Goal: Task Accomplishment & Management: Manage account settings

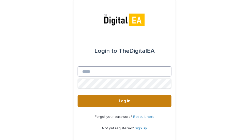
type input "**********"
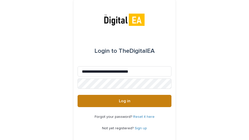
click at [128, 100] on span "Log in" at bounding box center [124, 101] width 11 height 4
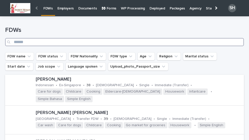
click at [103, 42] on input "Search" at bounding box center [124, 42] width 239 height 8
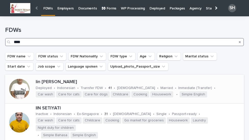
type input "***"
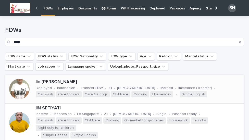
click at [51, 82] on p "Iin [PERSON_NAME]" at bounding box center [139, 82] width 206 height 6
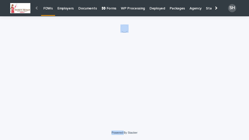
click at [51, 82] on div "Loading... Saving… Loading... Saving…" at bounding box center [125, 64] width 244 height 97
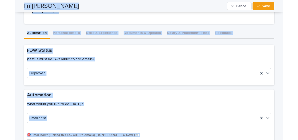
scroll to position [26, 0]
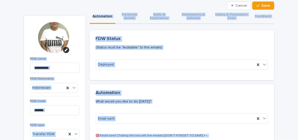
click at [90, 46] on div "FDW Status (Status must be "Available" to fire emails)" at bounding box center [182, 45] width 185 height 30
click at [152, 49] on p "(Status must be "Available" to fire emails)" at bounding box center [181, 47] width 170 height 5
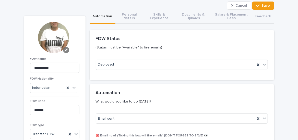
click at [65, 50] on icon "button" at bounding box center [66, 50] width 3 height 3
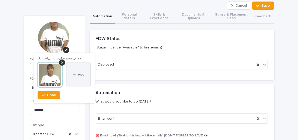
click at [79, 74] on span "Add" at bounding box center [81, 75] width 6 height 4
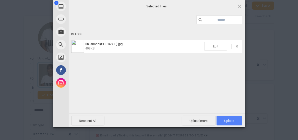
click at [225, 121] on span "Upload 1" at bounding box center [230, 121] width 10 height 4
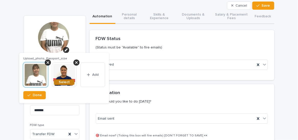
click at [63, 84] on span "Select" at bounding box center [64, 83] width 11 height 4
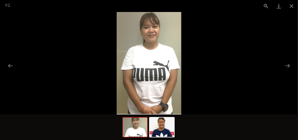
click at [249, 63] on picture at bounding box center [149, 63] width 298 height 103
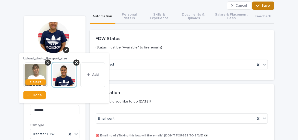
click at [249, 5] on button "Save" at bounding box center [263, 6] width 22 height 8
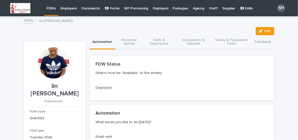
click at [48, 7] on p "FDWs" at bounding box center [51, 5] width 9 height 11
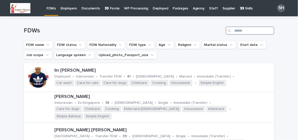
click at [247, 32] on input "Search" at bounding box center [250, 31] width 49 height 8
click at [66, 100] on p "[PERSON_NAME]" at bounding box center [164, 97] width 218 height 6
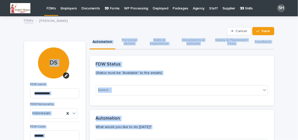
click at [249, 69] on div "FDW Status (Status must be "Available" to fire emails)" at bounding box center [182, 71] width 185 height 30
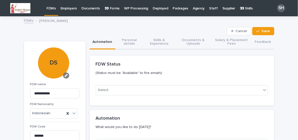
click at [65, 74] on icon "button" at bounding box center [66, 75] width 3 height 3
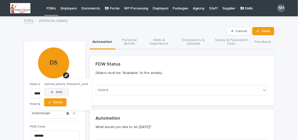
click at [58, 93] on span "Add" at bounding box center [59, 93] width 6 height 4
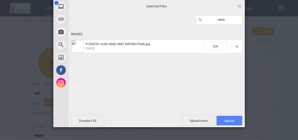
click at [230, 120] on span "Upload 1" at bounding box center [230, 121] width 10 height 4
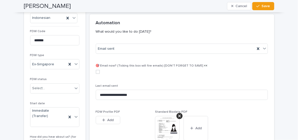
scroll to position [102, 0]
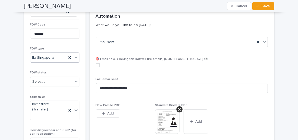
click at [74, 54] on div at bounding box center [76, 57] width 6 height 9
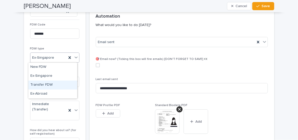
click at [57, 84] on div "Transfer FDW" at bounding box center [52, 85] width 49 height 9
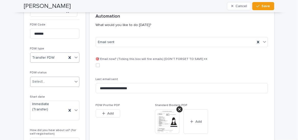
click at [75, 81] on icon at bounding box center [76, 82] width 3 height 2
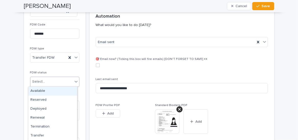
click at [61, 94] on div "Available" at bounding box center [52, 91] width 49 height 9
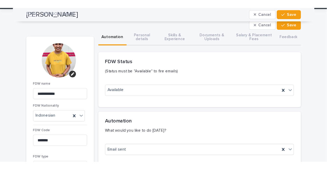
scroll to position [0, 0]
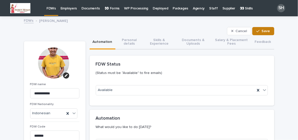
click at [249, 30] on span "Save" at bounding box center [266, 31] width 8 height 4
